Goal: Information Seeking & Learning: Learn about a topic

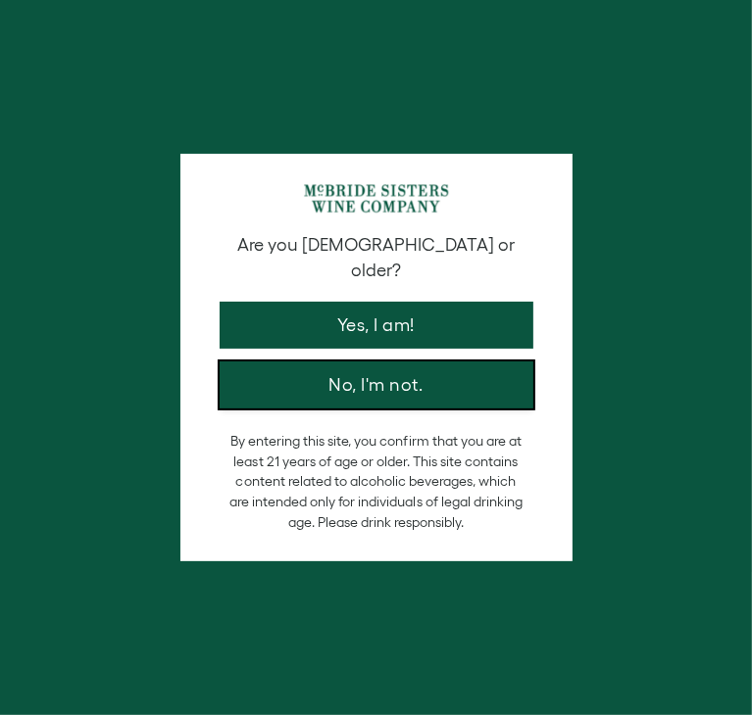
click at [283, 382] on button "No, I'm not." at bounding box center [376, 385] width 314 height 47
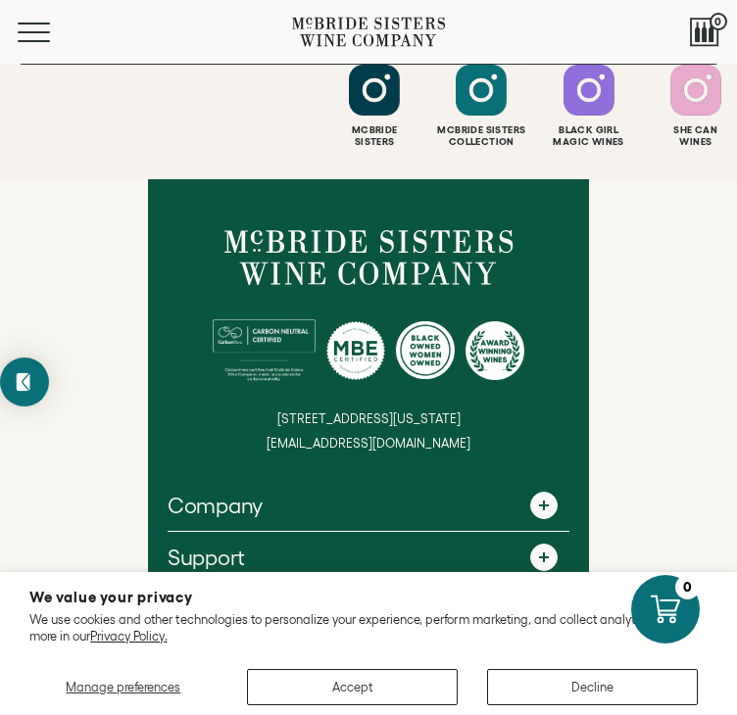
scroll to position [7164, 0]
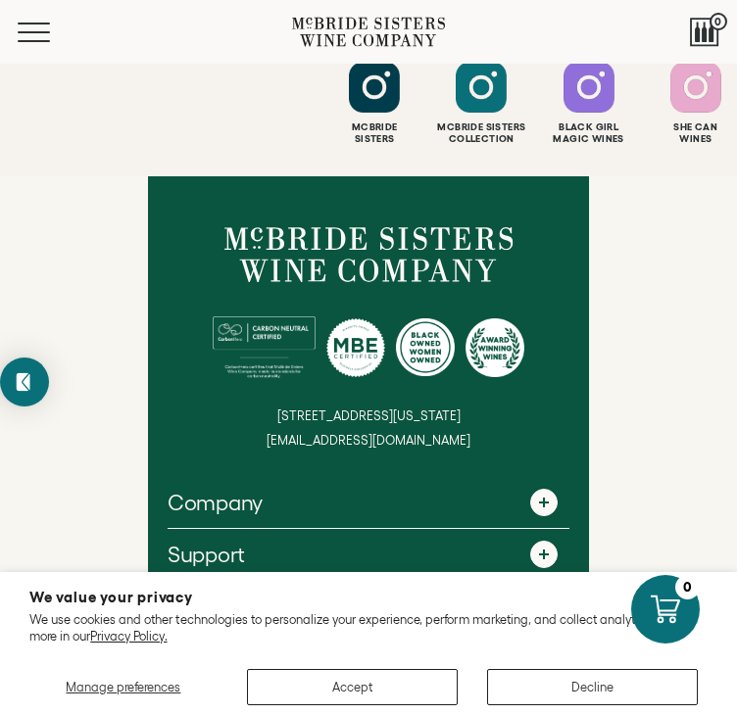
click at [549, 489] on span at bounding box center [543, 502] width 27 height 27
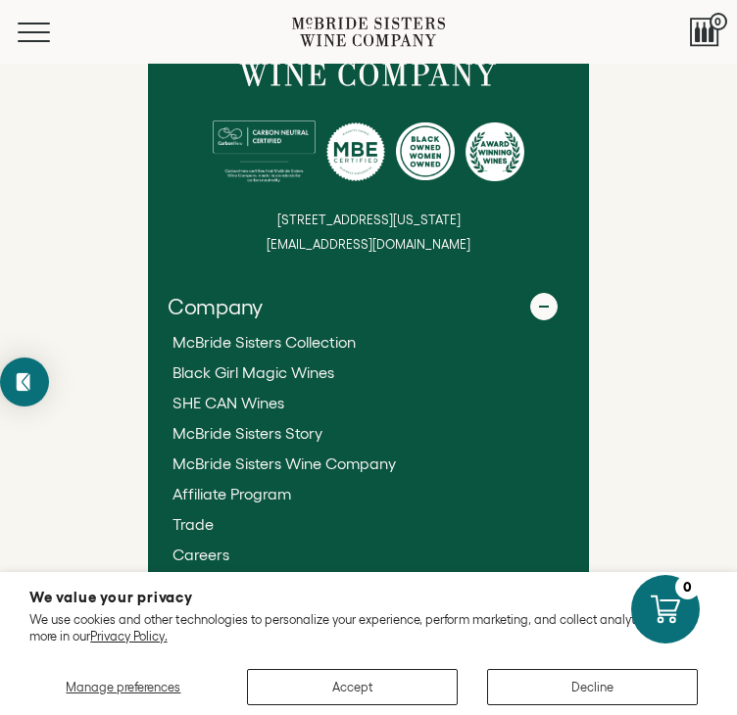
scroll to position [7443, 0]
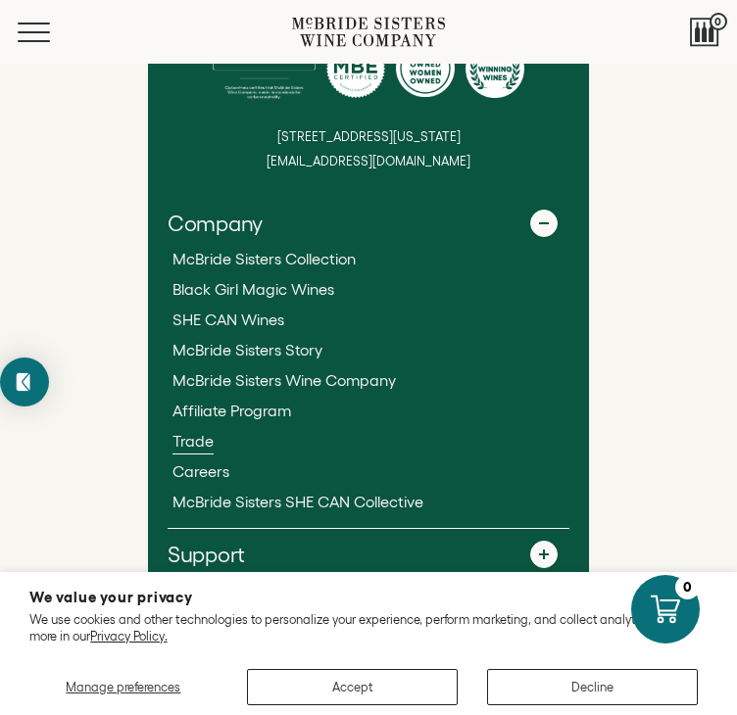
click at [204, 432] on span "Trade" at bounding box center [192, 441] width 41 height 18
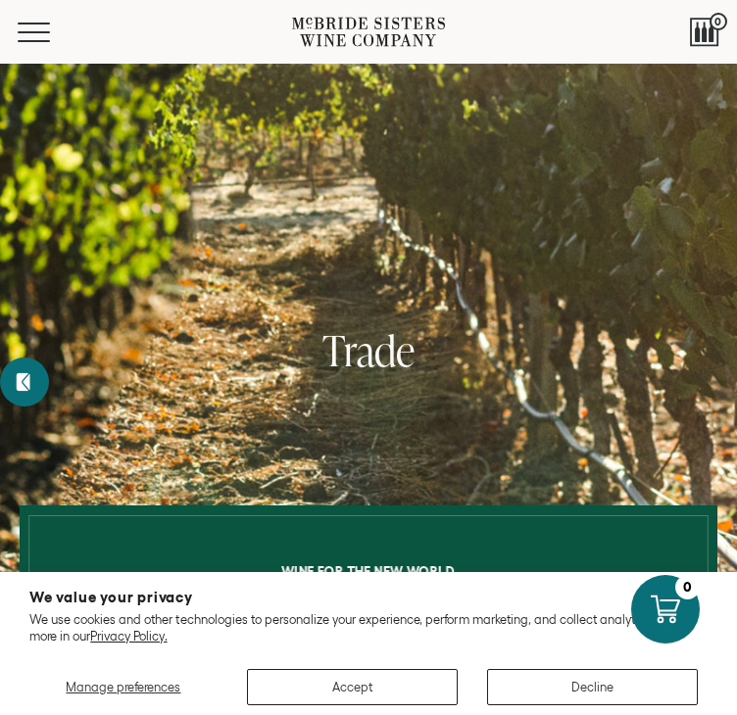
scroll to position [625, 0]
